Goal: Task Accomplishment & Management: Manage account settings

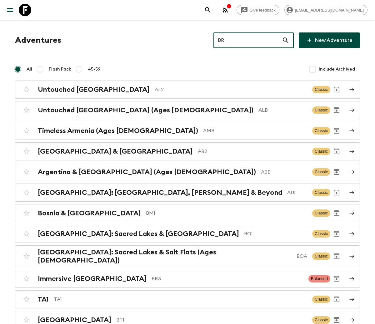
type input "BR3"
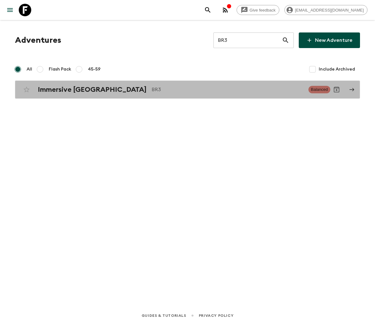
click at [64, 89] on h2 "Immersive [GEOGRAPHIC_DATA]" at bounding box center [92, 90] width 109 height 8
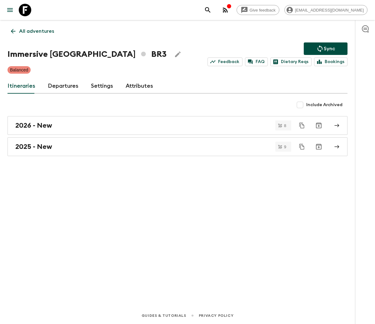
click at [62, 85] on link "Departures" at bounding box center [63, 86] width 31 height 15
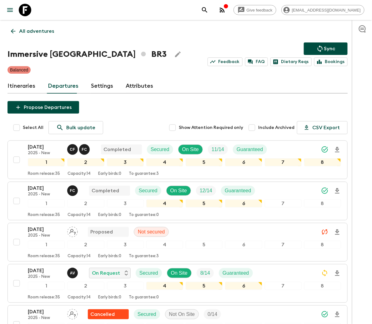
scroll to position [233, 0]
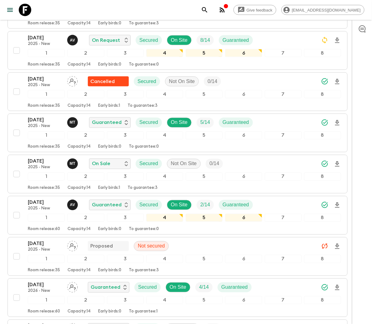
click at [16, 176] on input "checkbox" at bounding box center [16, 174] width 12 height 12
checkbox input "true"
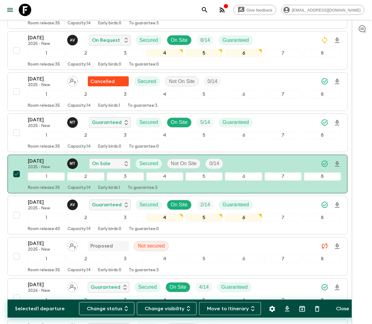
click at [109, 308] on button "Change status" at bounding box center [106, 308] width 55 height 13
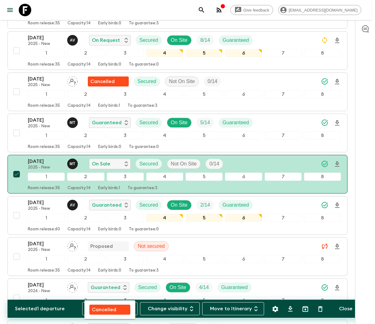
click at [110, 308] on p "Cancelled" at bounding box center [104, 309] width 24 height 7
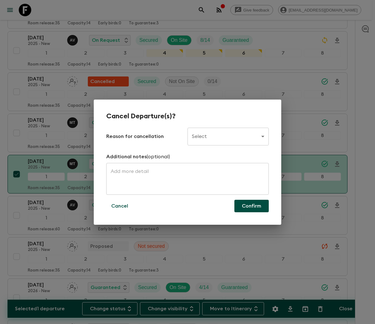
click at [228, 136] on body "Give feedback ellie.b@flashpack.com All adventures Immersive Brazil BR3 Sync Fe…" at bounding box center [187, 215] width 375 height 896
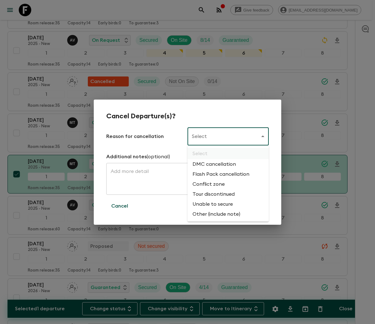
click at [220, 173] on li "Flash Pack cancellation" at bounding box center [227, 174] width 81 height 10
type input "FLASHPACK_CANCELLATION"
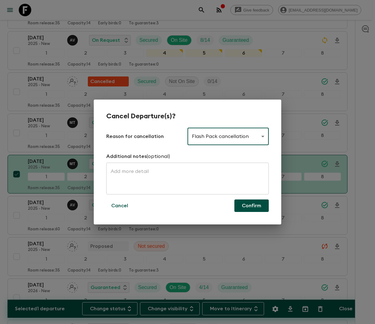
click at [251, 205] on button "Confirm" at bounding box center [251, 206] width 34 height 12
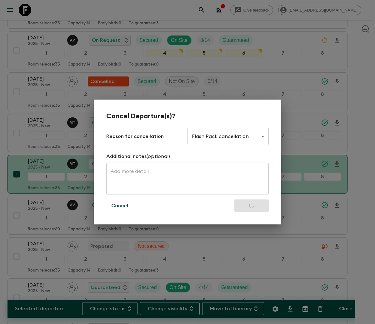
checkbox input "false"
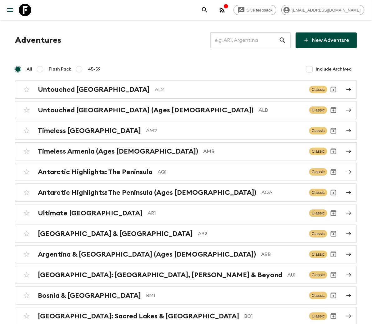
click at [245, 39] on input "text" at bounding box center [244, 40] width 68 height 17
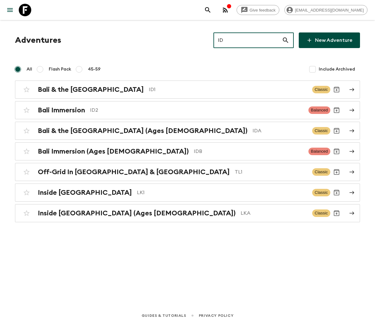
type input "ID2"
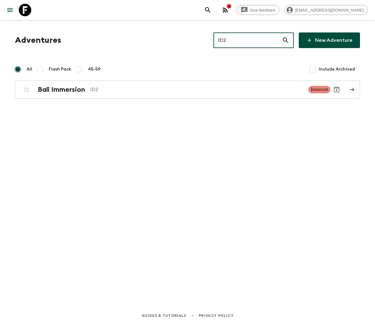
click at [61, 89] on h2 "Bali Immersion" at bounding box center [61, 90] width 47 height 8
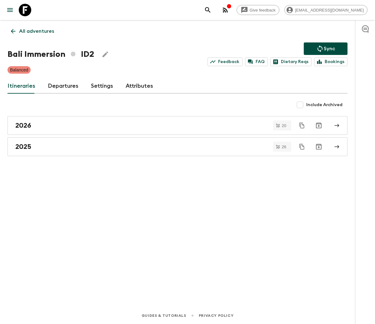
click at [61, 85] on link "Departures" at bounding box center [63, 86] width 31 height 15
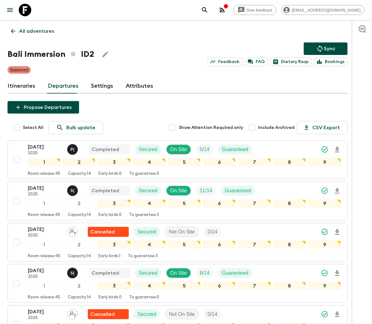
scroll to position [853, 0]
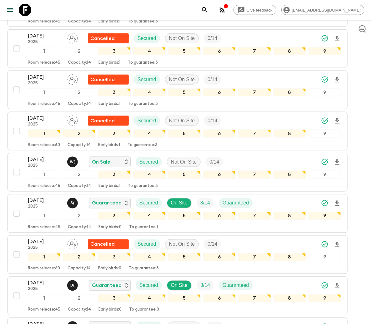
click at [16, 175] on input "checkbox" at bounding box center [16, 172] width 12 height 12
checkbox input "true"
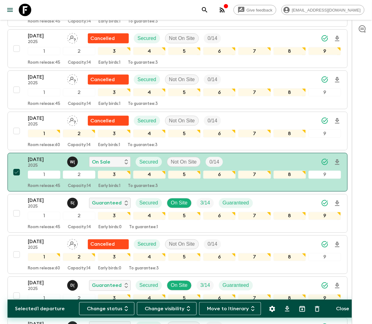
click at [109, 308] on button "Change status" at bounding box center [106, 308] width 55 height 13
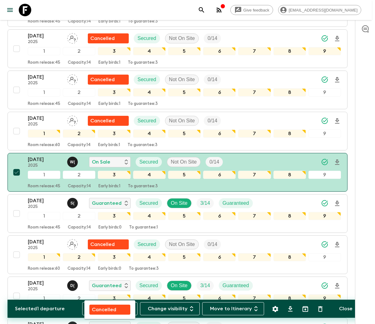
click at [110, 308] on p "Cancelled" at bounding box center [104, 309] width 24 height 7
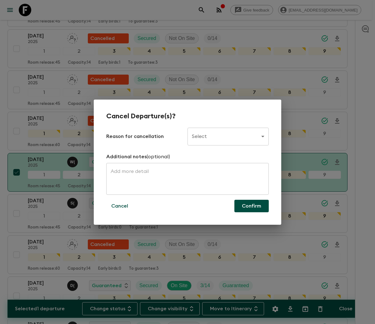
click at [228, 135] on body "Give feedback [PERSON_NAME][EMAIL_ADDRESS][DOMAIN_NAME] All adventures Bali Imm…" at bounding box center [187, 192] width 375 height 2091
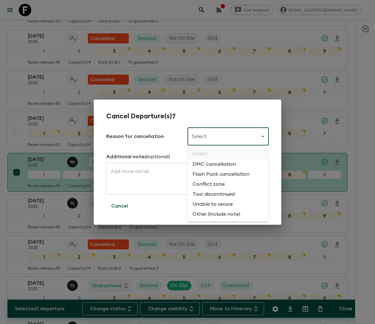
click at [220, 173] on li "Flash Pack cancellation" at bounding box center [227, 174] width 81 height 10
type input "FLASHPACK_CANCELLATION"
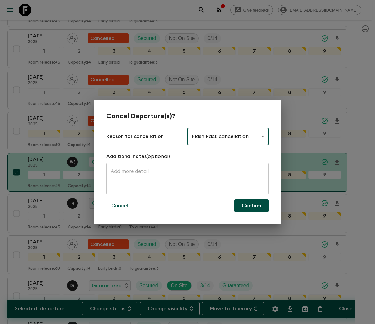
click at [251, 205] on button "Confirm" at bounding box center [251, 206] width 34 height 12
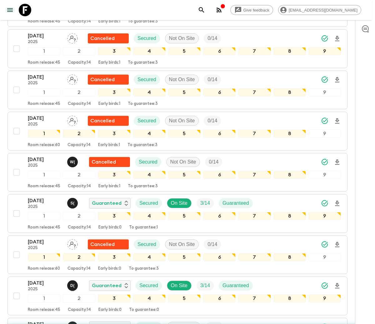
checkbox input "false"
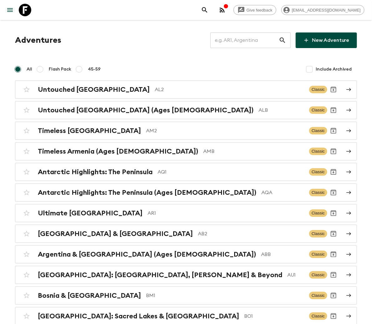
click at [245, 39] on input "text" at bounding box center [244, 40] width 68 height 17
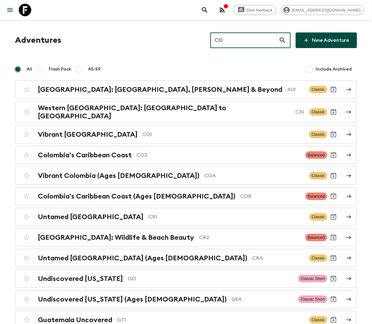
type input "CO1"
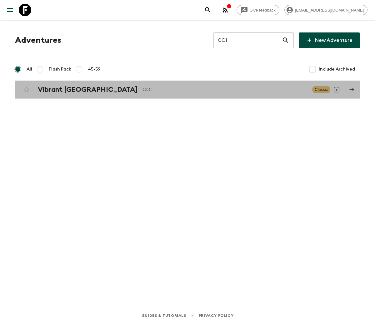
click at [66, 89] on h2 "Vibrant [GEOGRAPHIC_DATA]" at bounding box center [88, 90] width 100 height 8
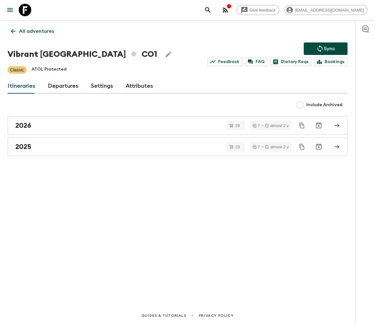
click at [61, 85] on link "Departures" at bounding box center [63, 86] width 31 height 15
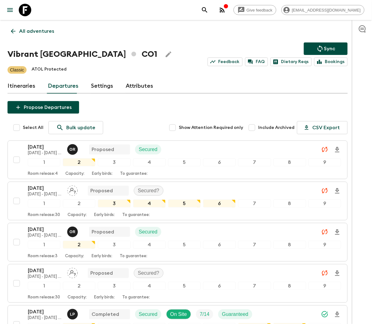
scroll to position [1390, 0]
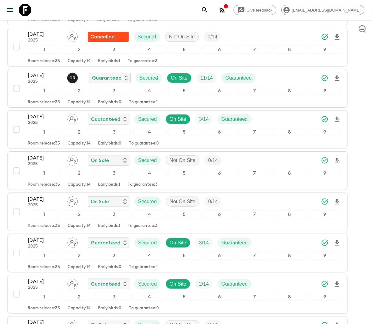
click at [16, 176] on input "checkbox" at bounding box center [16, 171] width 12 height 12
checkbox input "true"
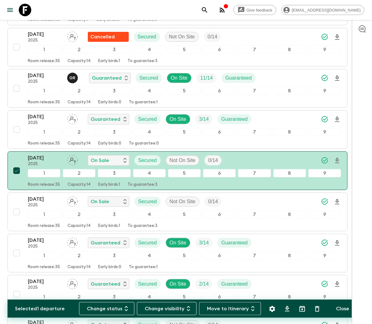
click at [109, 308] on button "Change status" at bounding box center [106, 308] width 55 height 13
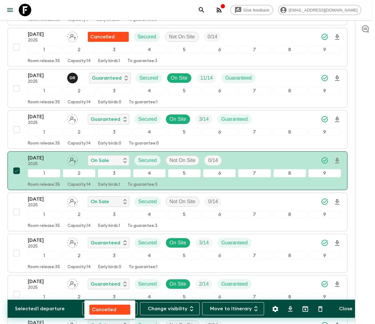
click at [110, 308] on p "Cancelled" at bounding box center [104, 309] width 24 height 7
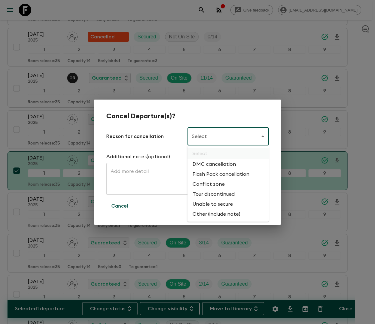
click at [228, 136] on body "Give feedback ellie.b@flashpack.com All adventures Vibrant Colombia CO1 Sync Fe…" at bounding box center [187, 129] width 375 height 3039
click at [220, 173] on li "Flash Pack cancellation" at bounding box center [227, 174] width 81 height 10
type input "FLASHPACK_CANCELLATION"
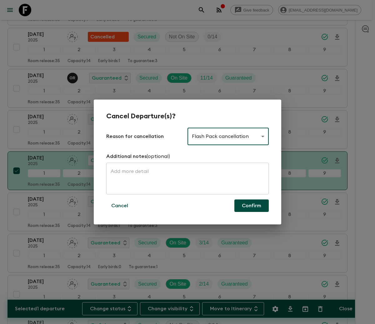
click at [251, 205] on button "Confirm" at bounding box center [251, 206] width 34 height 12
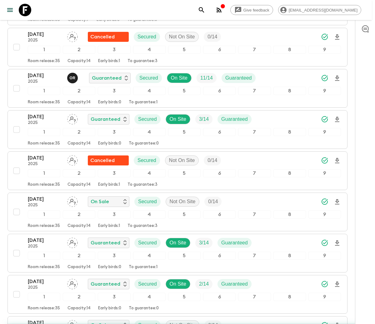
checkbox input "false"
